Goal: Task Accomplishment & Management: Complete application form

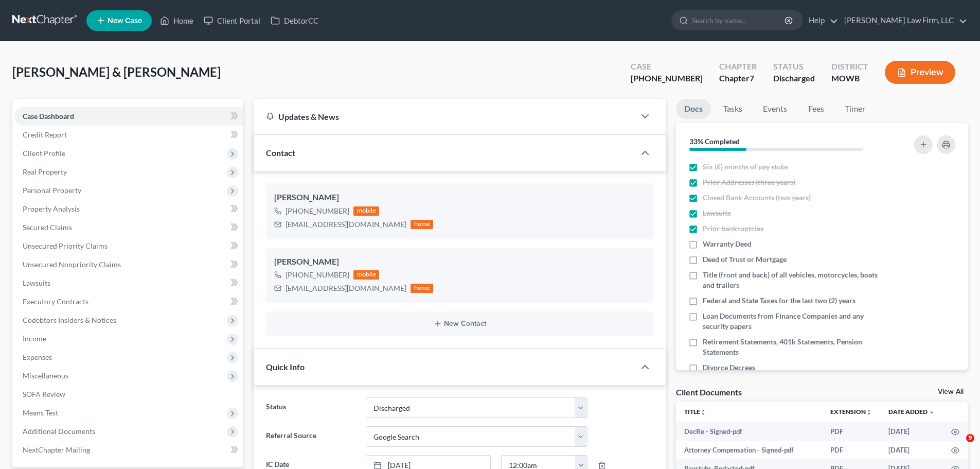
select select "1"
select select "4"
select select "0"
click at [179, 19] on link "Home" at bounding box center [177, 20] width 44 height 19
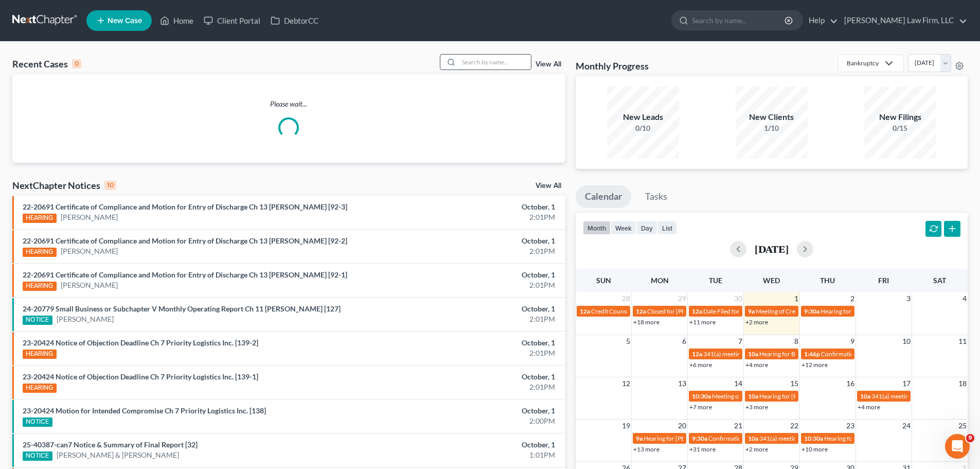
click at [517, 57] on input "search" at bounding box center [495, 62] width 72 height 15
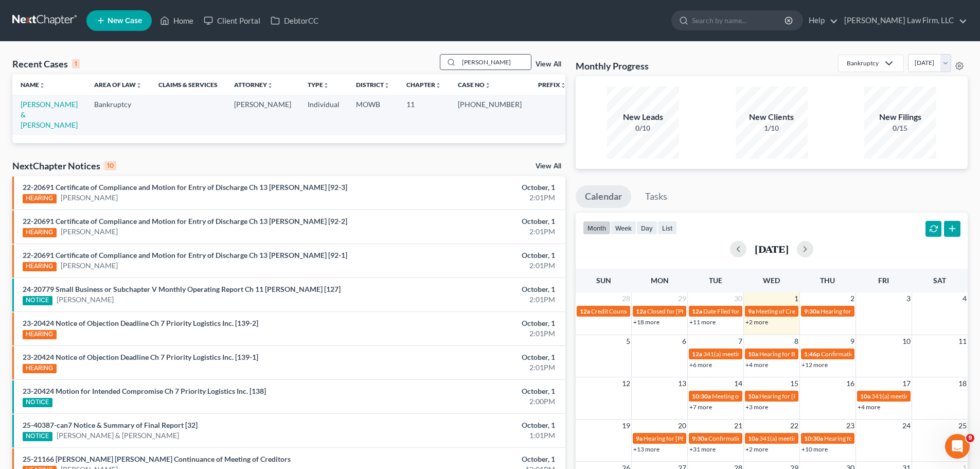
click at [470, 62] on input "[PERSON_NAME]" at bounding box center [495, 62] width 72 height 15
type input "m"
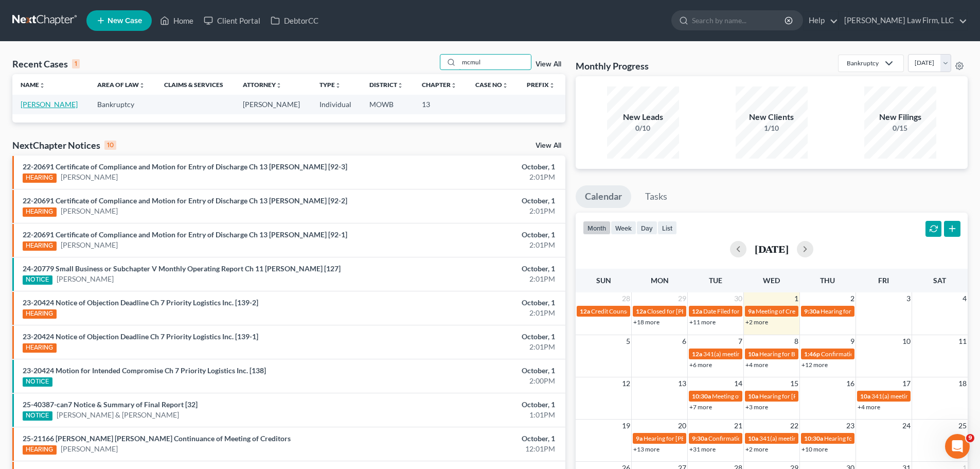
type input "mcmul"
click at [56, 107] on link "[PERSON_NAME]" at bounding box center [49, 104] width 57 height 9
select select "4"
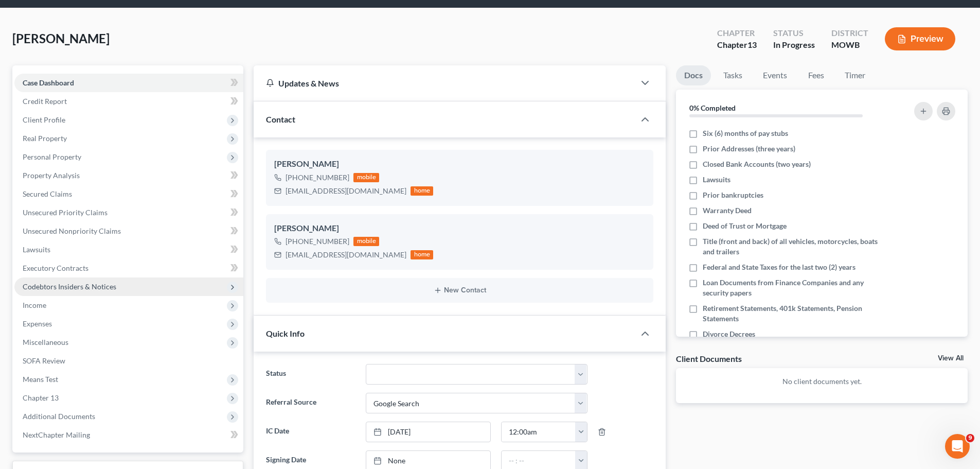
scroll to position [51, 0]
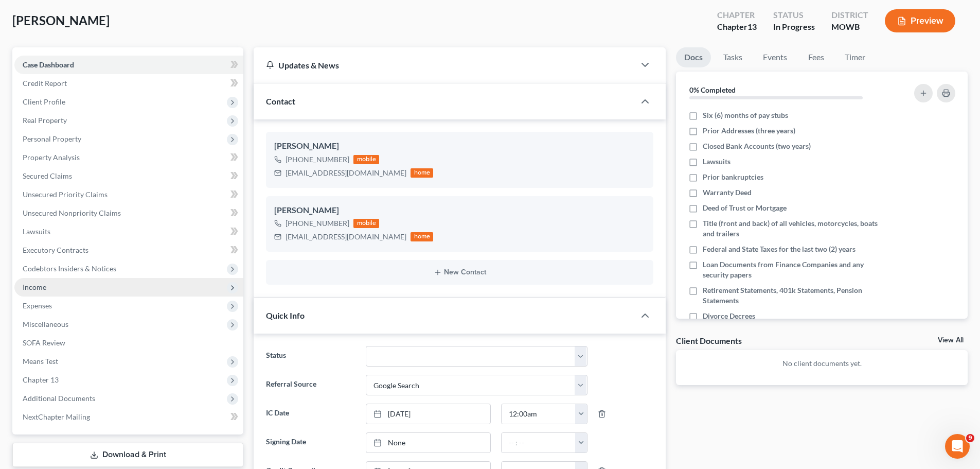
click at [68, 289] on span "Income" at bounding box center [128, 287] width 229 height 19
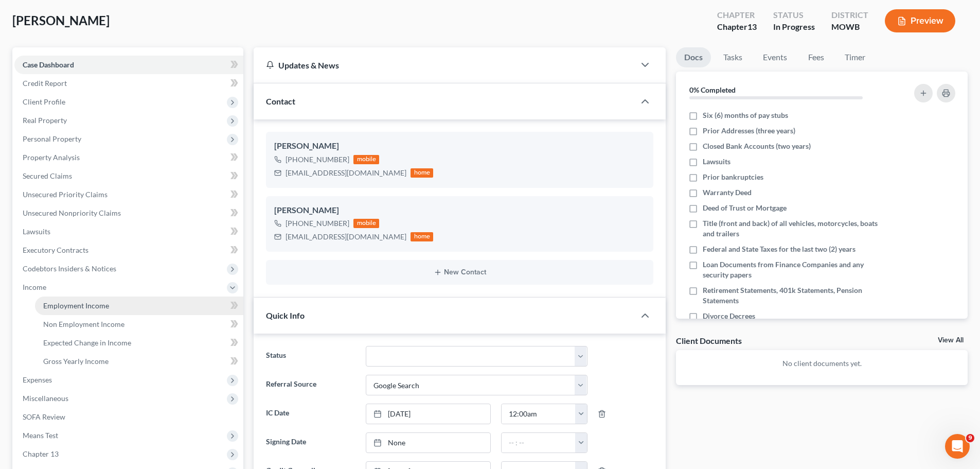
click at [82, 302] on span "Employment Income" at bounding box center [76, 305] width 66 height 9
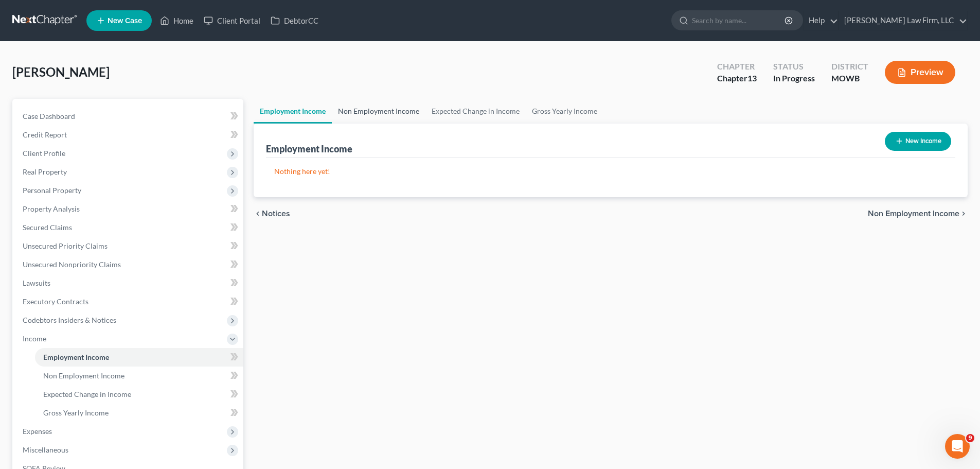
click at [366, 105] on link "Non Employment Income" at bounding box center [379, 111] width 94 height 25
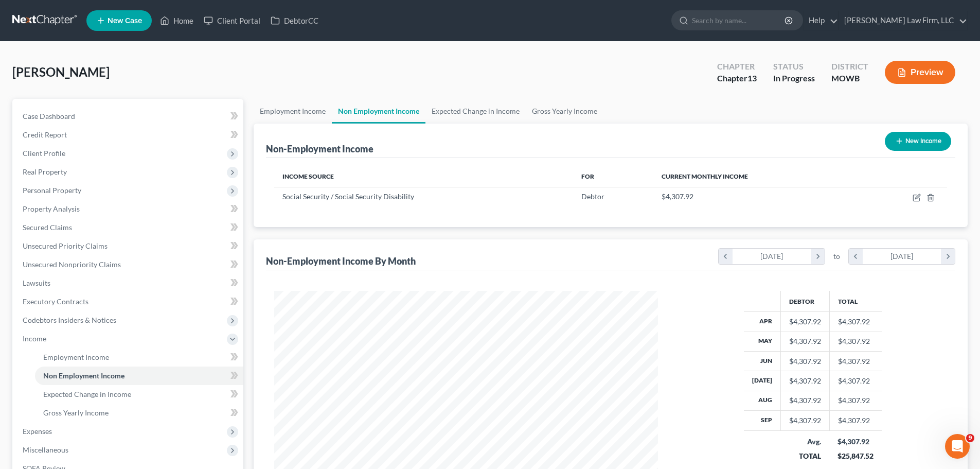
scroll to position [192, 404]
click at [79, 175] on span "Real Property" at bounding box center [128, 172] width 229 height 19
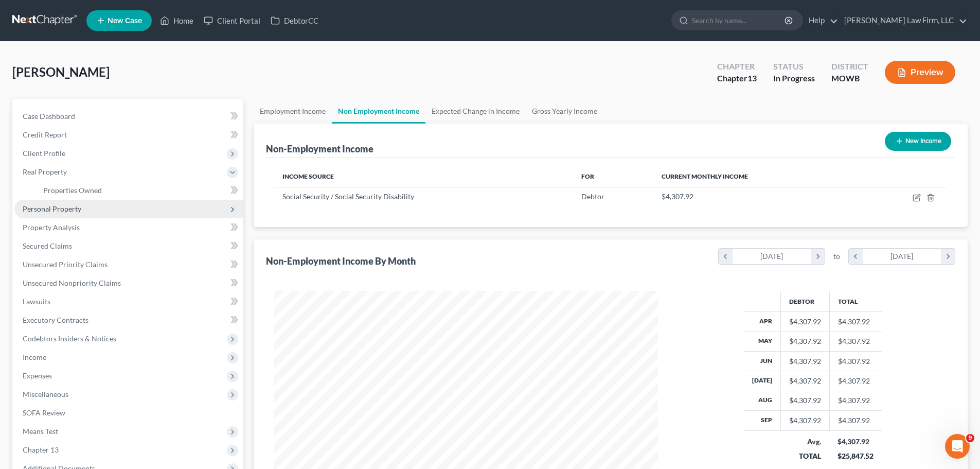
click at [86, 203] on span "Personal Property" at bounding box center [128, 209] width 229 height 19
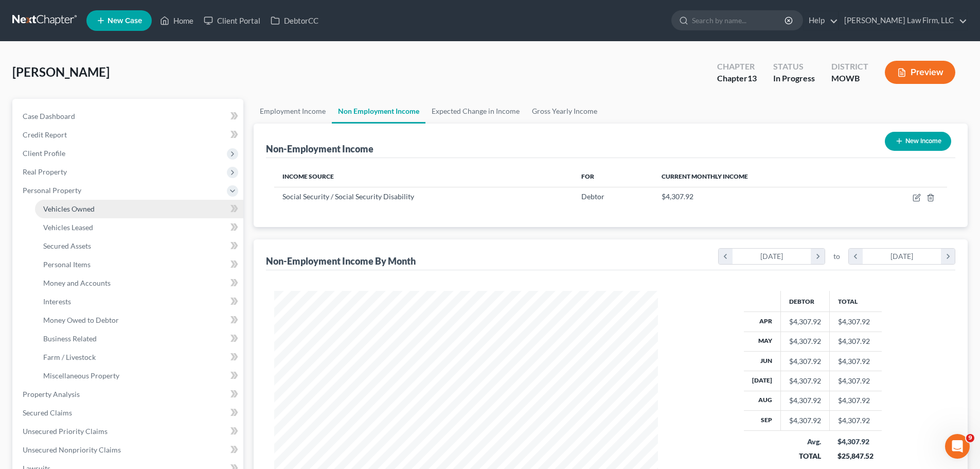
click at [94, 204] on span "Vehicles Owned" at bounding box center [68, 208] width 51 height 9
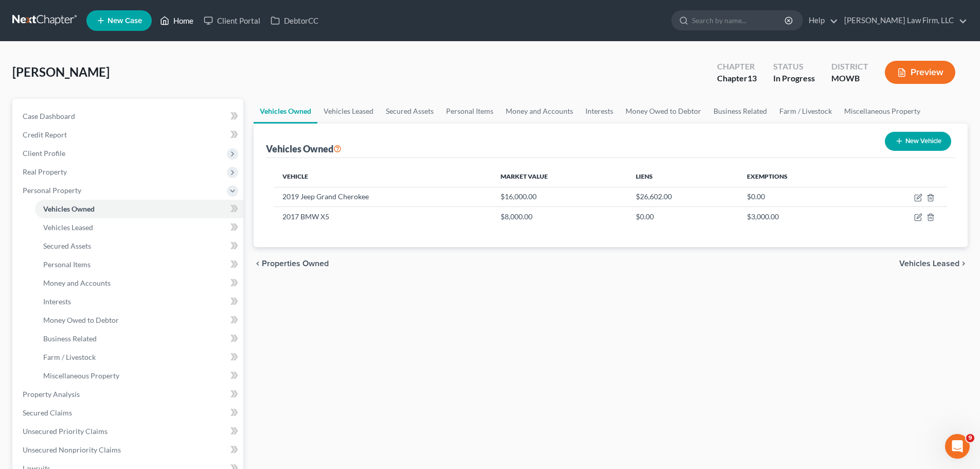
click at [176, 14] on link "Home" at bounding box center [177, 20] width 44 height 19
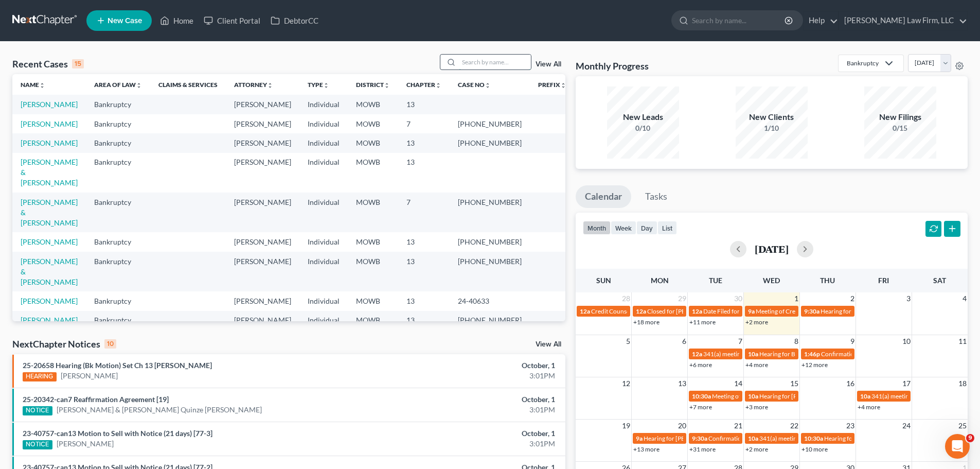
click at [485, 62] on input "search" at bounding box center [495, 62] width 72 height 15
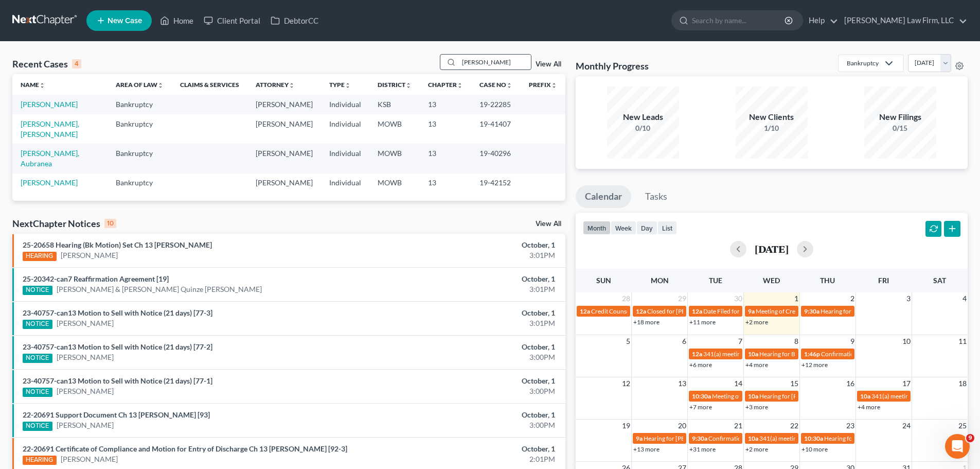
click at [472, 64] on input "[PERSON_NAME]" at bounding box center [495, 62] width 72 height 15
type input "[PERSON_NAME]"
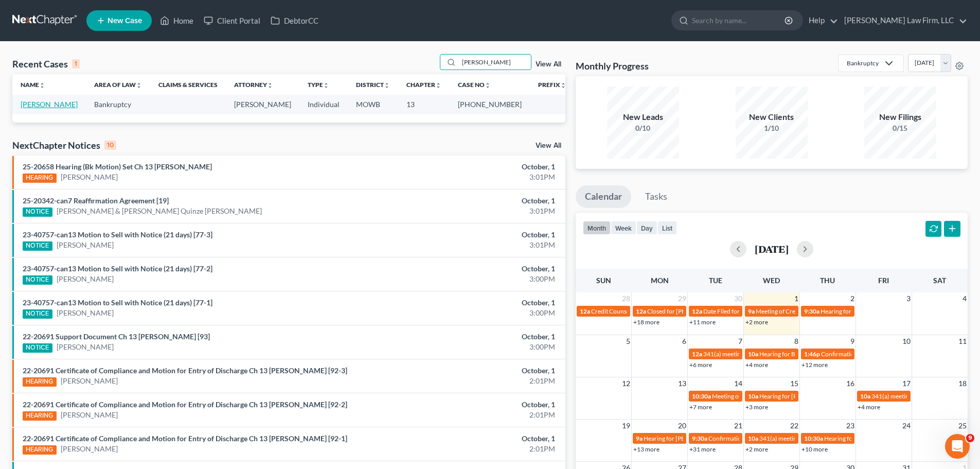
click at [48, 102] on link "[PERSON_NAME]" at bounding box center [49, 104] width 57 height 9
select select "6"
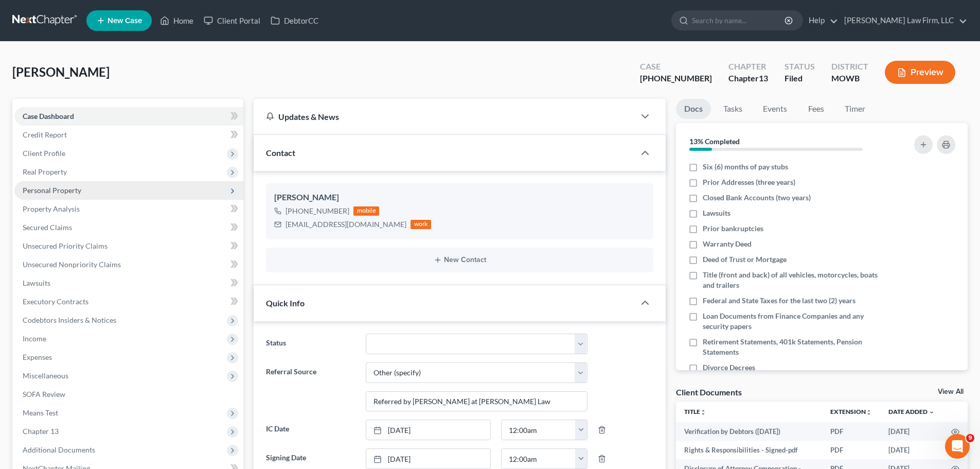
drag, startPoint x: 67, startPoint y: 155, endPoint x: 24, endPoint y: 187, distance: 53.6
click at [67, 155] on span "Client Profile" at bounding box center [128, 153] width 229 height 19
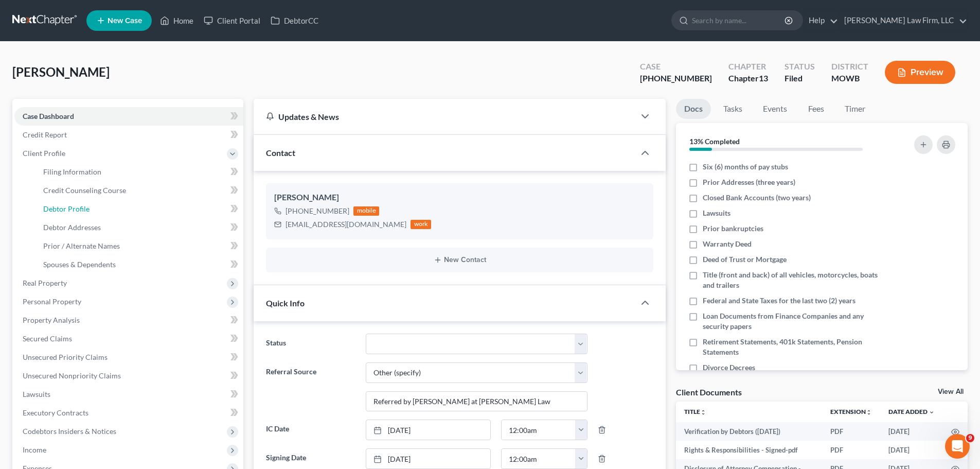
drag, startPoint x: 67, startPoint y: 205, endPoint x: 10, endPoint y: 202, distance: 57.2
click at [67, 205] on span "Debtor Profile" at bounding box center [66, 208] width 46 height 9
select select "1"
select select "2"
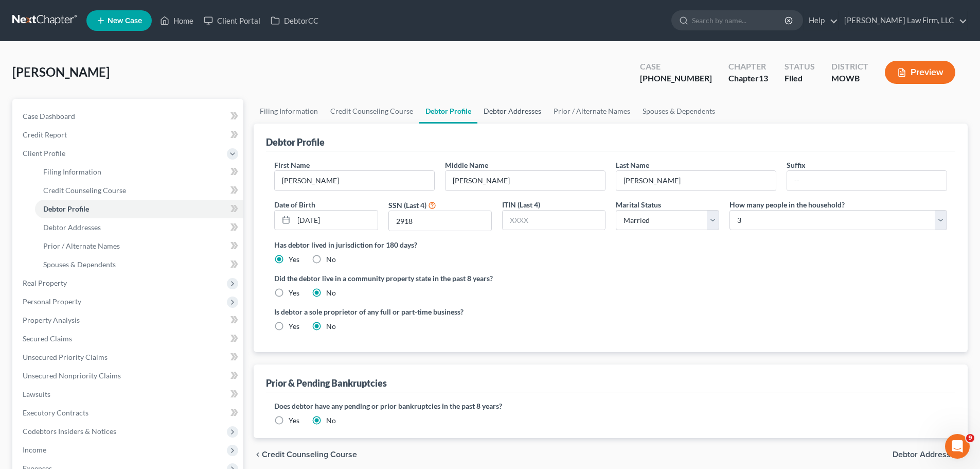
click at [534, 113] on link "Debtor Addresses" at bounding box center [512, 111] width 70 height 25
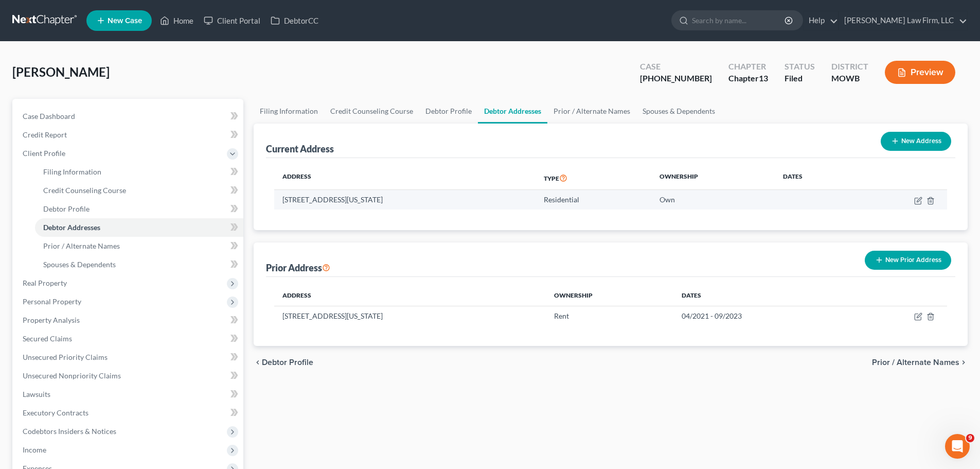
drag, startPoint x: 433, startPoint y: 201, endPoint x: 279, endPoint y: 205, distance: 153.8
click at [279, 205] on td "[STREET_ADDRESS][US_STATE]" at bounding box center [404, 200] width 261 height 20
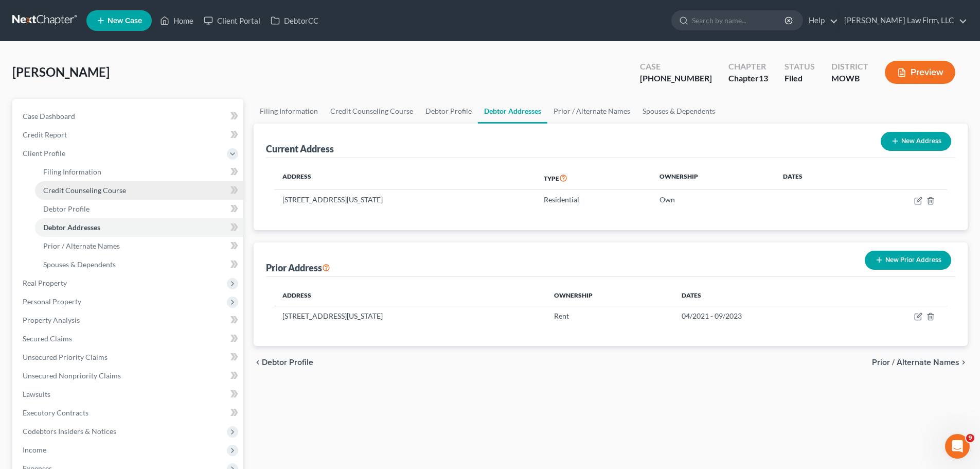
copy td "[STREET_ADDRESS][US_STATE]"
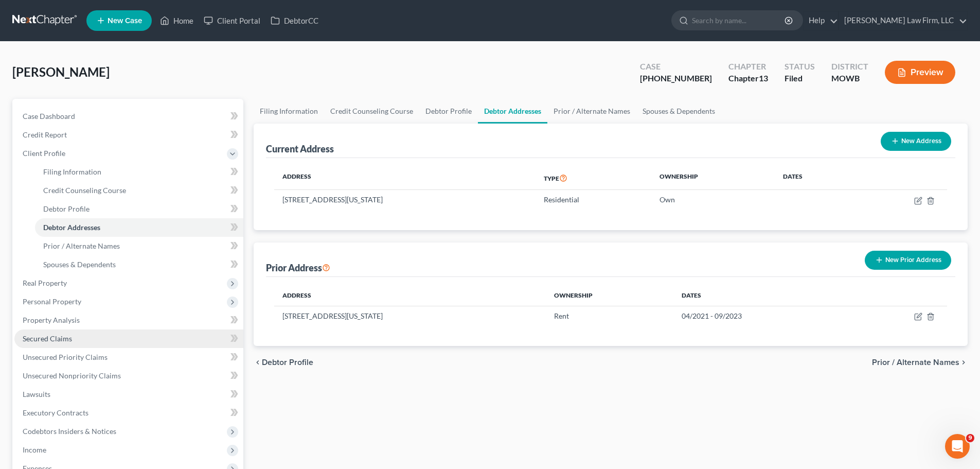
click at [74, 337] on link "Secured Claims" at bounding box center [128, 338] width 229 height 19
